Goal: Information Seeking & Learning: Learn about a topic

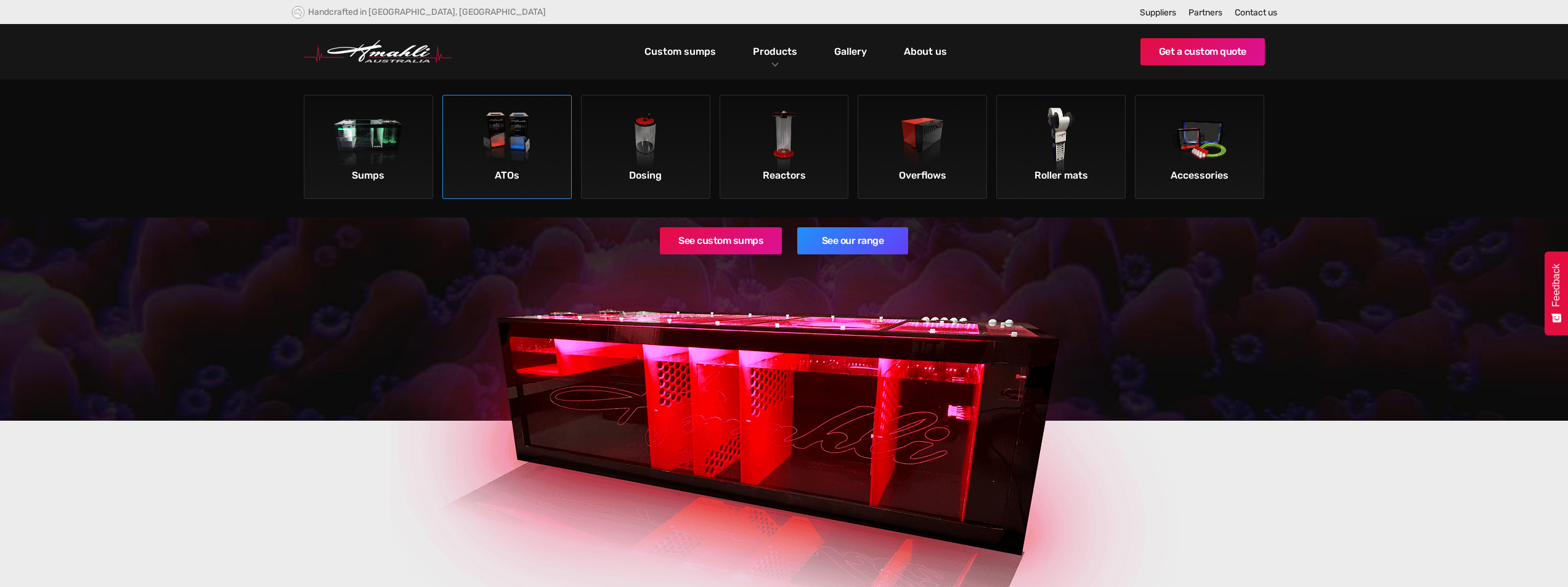
click at [486, 148] on img at bounding box center [506, 142] width 70 height 69
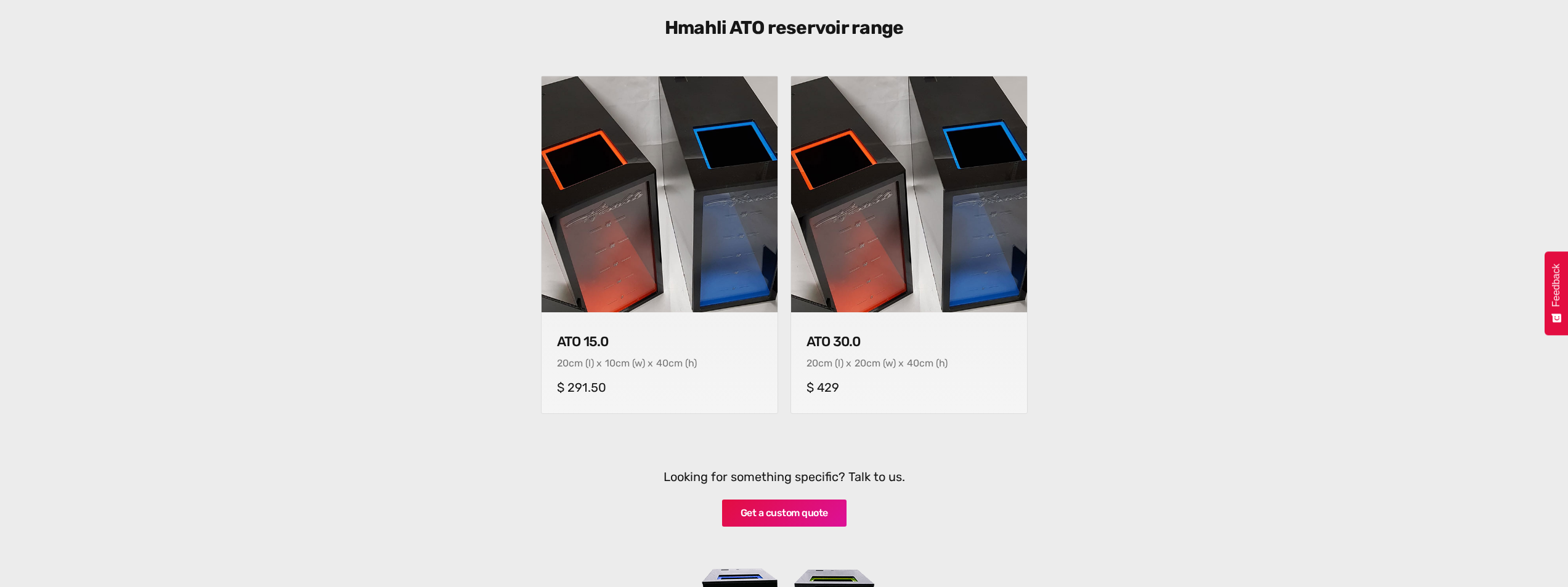
scroll to position [492, 0]
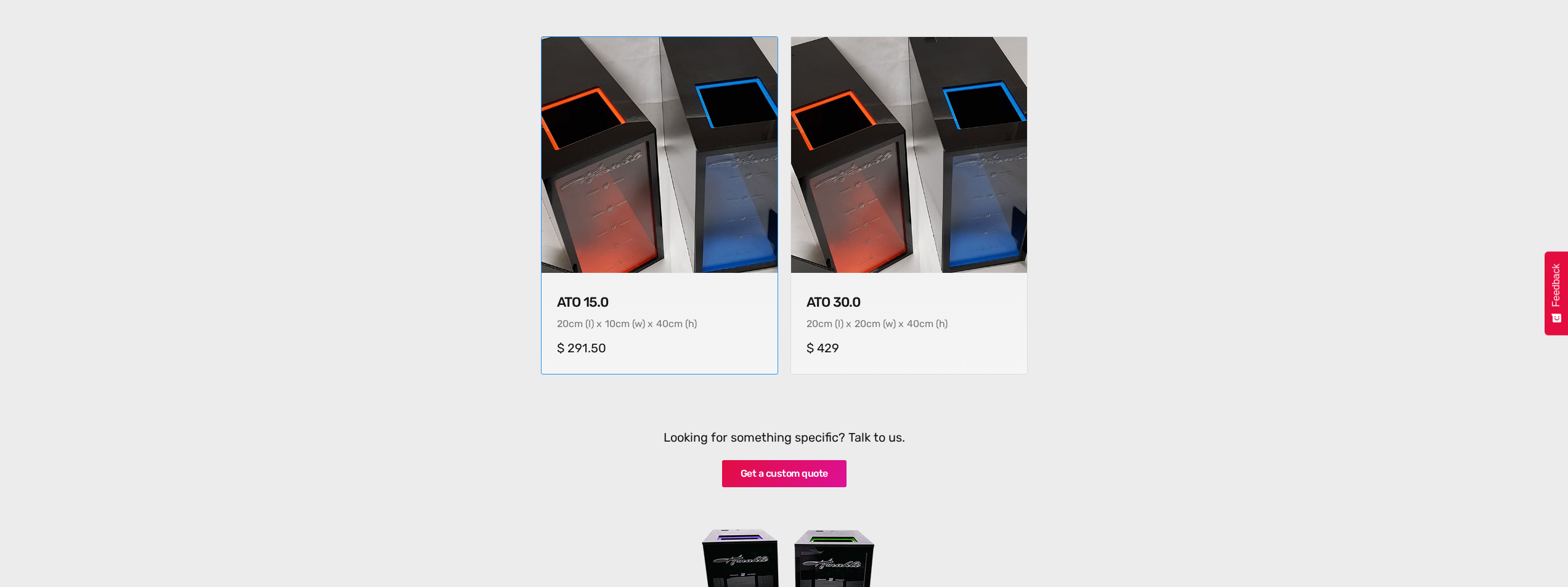
click at [661, 222] on img at bounding box center [659, 155] width 247 height 247
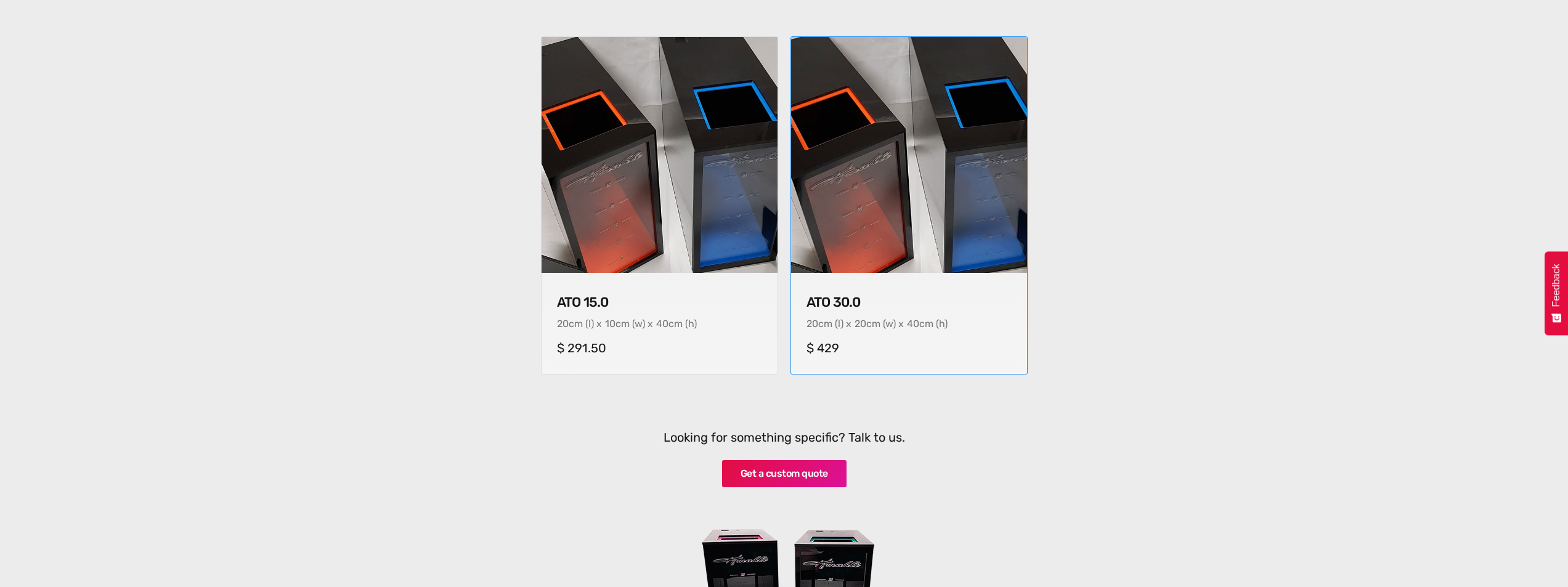
click at [845, 227] on img at bounding box center [909, 155] width 247 height 247
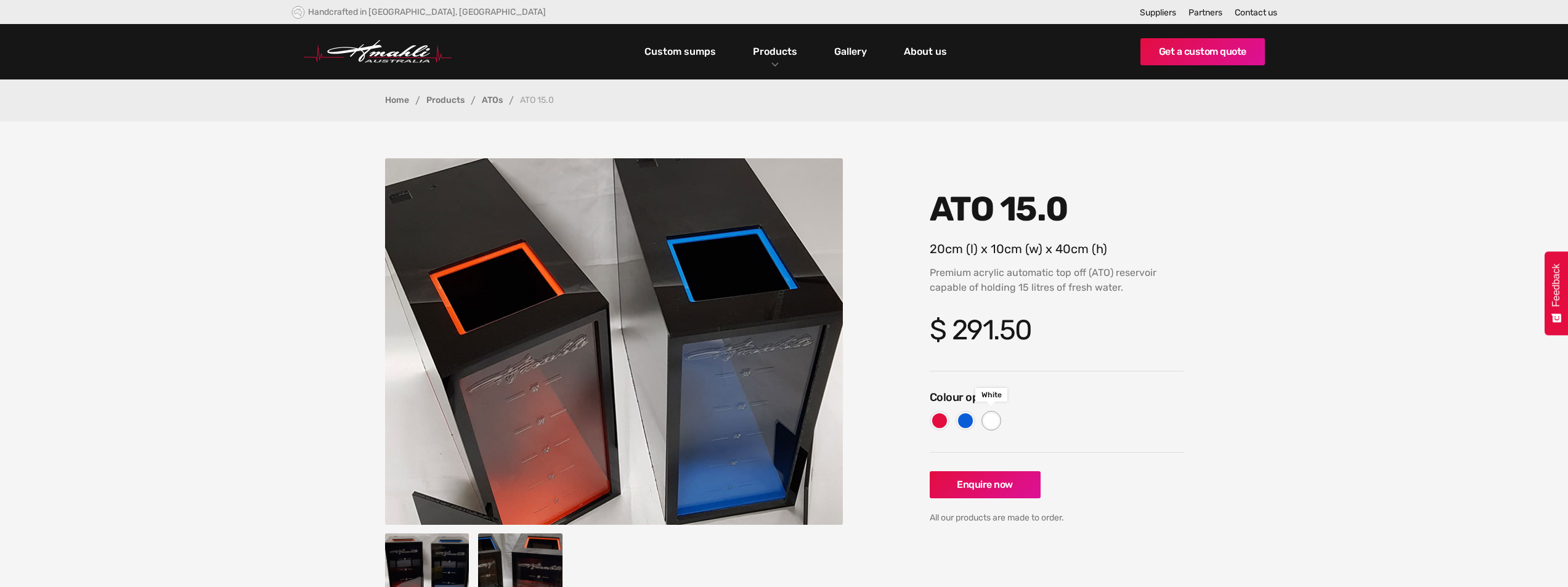
click at [994, 419] on div at bounding box center [991, 420] width 15 height 15
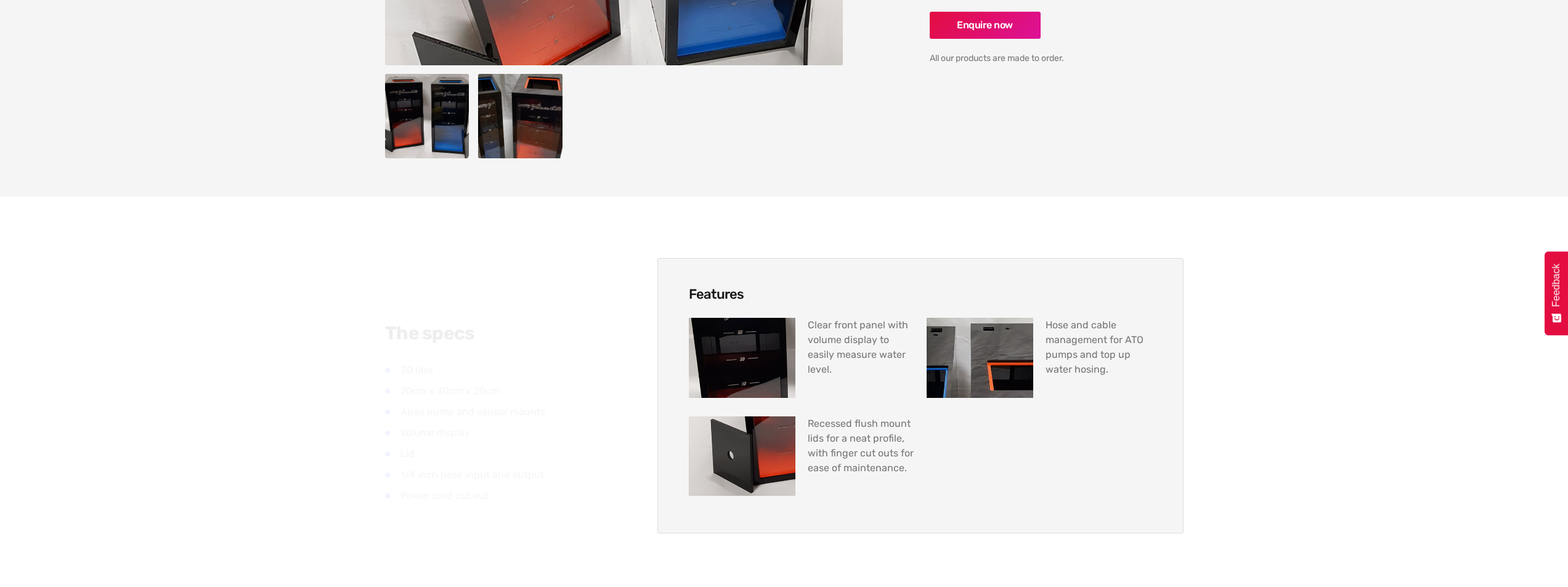
scroll to position [554, 0]
